Goal: Transaction & Acquisition: Purchase product/service

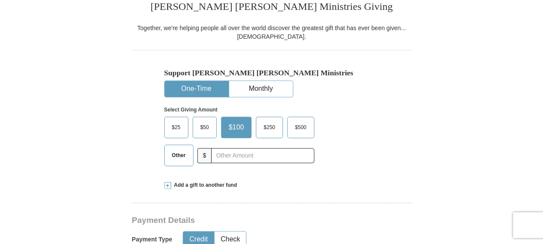
scroll to position [223, 0]
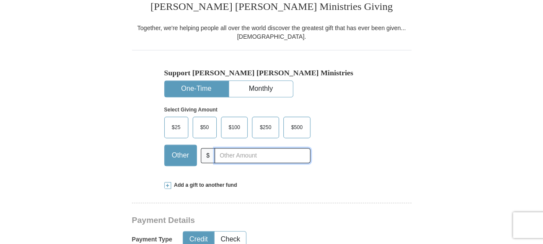
click at [241, 156] on input "text" at bounding box center [261, 155] width 95 height 15
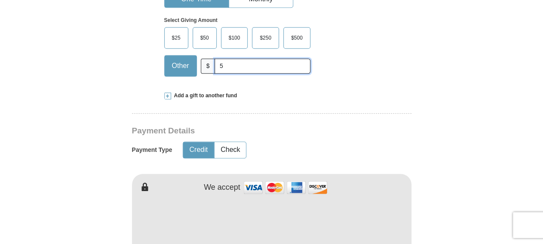
scroll to position [358, 0]
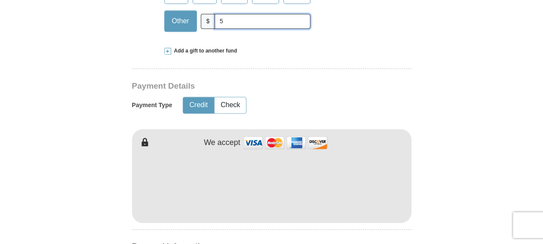
type input "5"
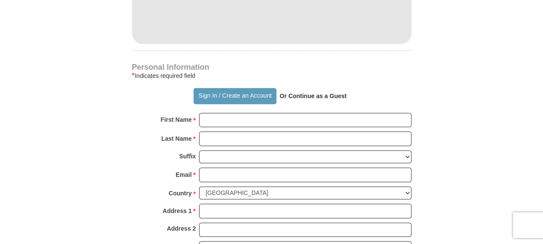
scroll to position [581, 0]
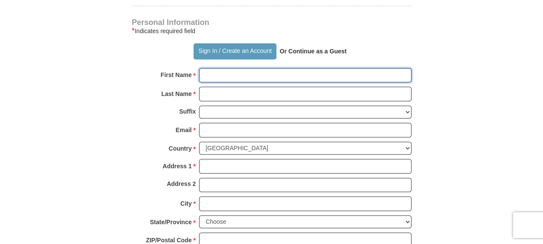
click at [216, 73] on input "First Name *" at bounding box center [305, 75] width 212 height 15
type input "LaDonald"
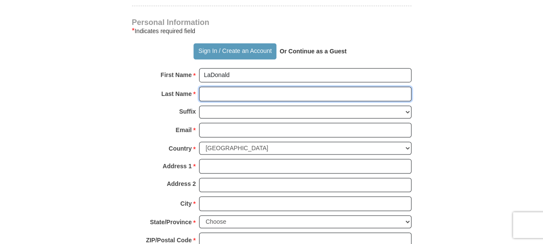
type input "[PERSON_NAME]"
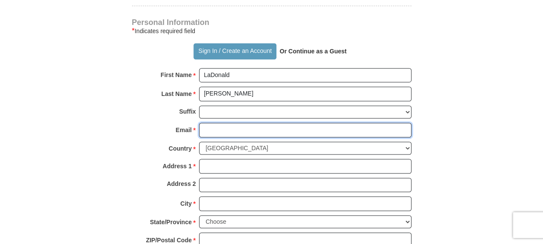
type input "[EMAIL_ADDRESS][DOMAIN_NAME]"
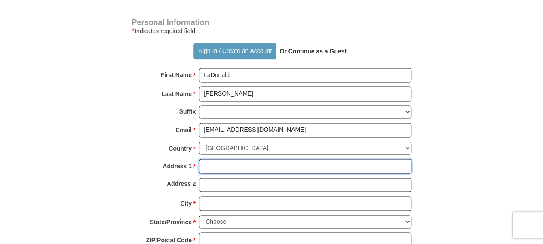
type input "[STREET_ADDRESS]"
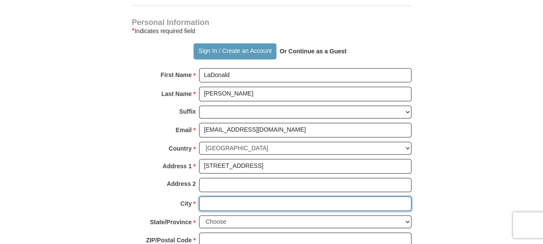
type input "Monroe"
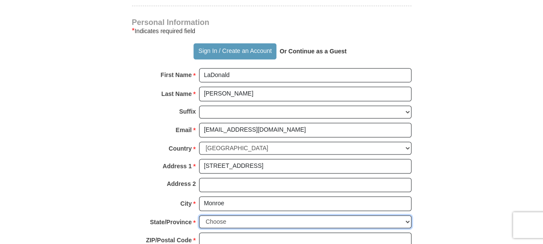
select select "LA"
type input "71203"
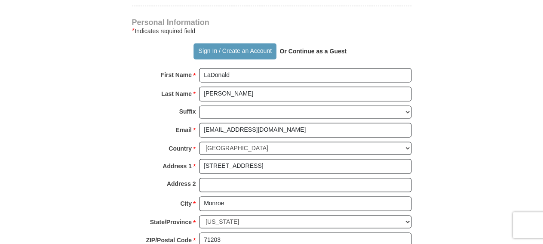
type input "3186143092"
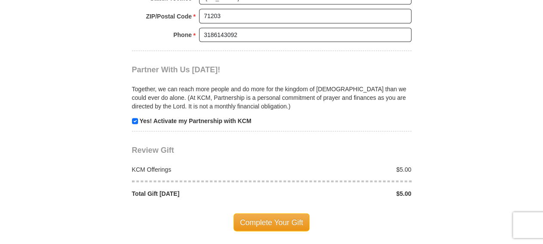
scroll to position [849, 0]
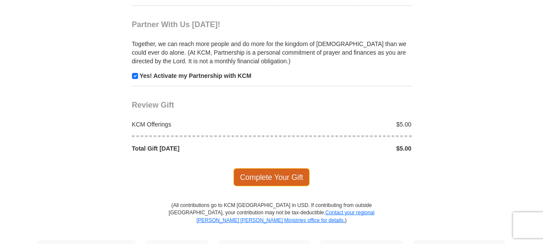
click at [273, 168] on span "Complete Your Gift" at bounding box center [271, 177] width 76 height 18
